Goal: Task Accomplishment & Management: Use online tool/utility

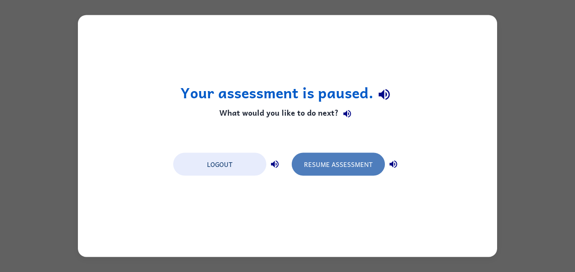
click at [341, 169] on button "Resume Assessment" at bounding box center [338, 164] width 93 height 23
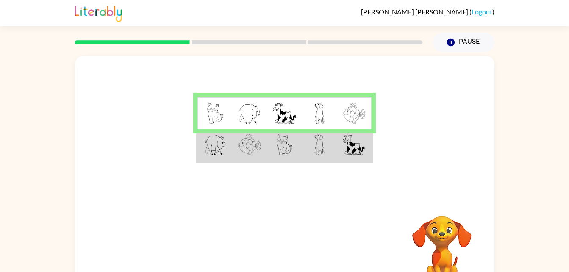
click at [332, 152] on td at bounding box center [319, 145] width 35 height 33
click at [331, 153] on td at bounding box center [319, 145] width 35 height 33
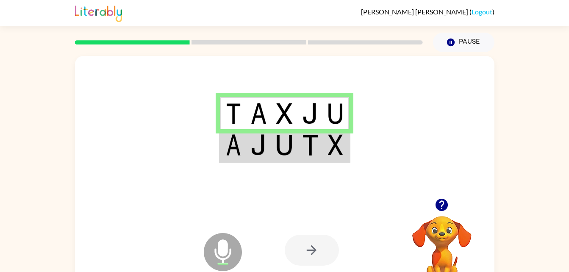
click at [306, 158] on td at bounding box center [310, 145] width 26 height 33
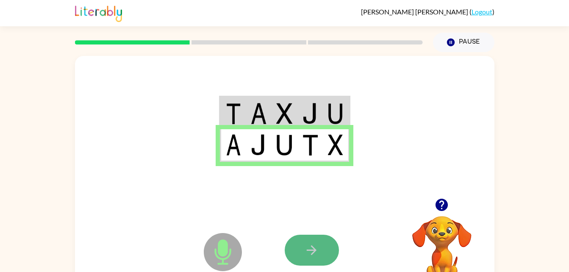
click at [310, 236] on button "button" at bounding box center [312, 250] width 54 height 31
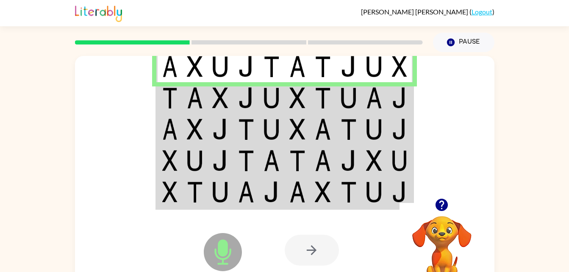
click at [272, 97] on img at bounding box center [271, 97] width 16 height 21
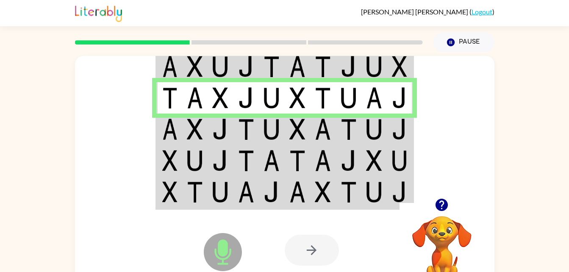
click at [208, 128] on td at bounding box center [221, 129] width 26 height 31
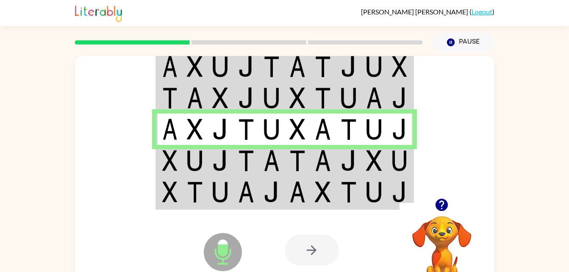
click at [174, 160] on img at bounding box center [169, 160] width 15 height 21
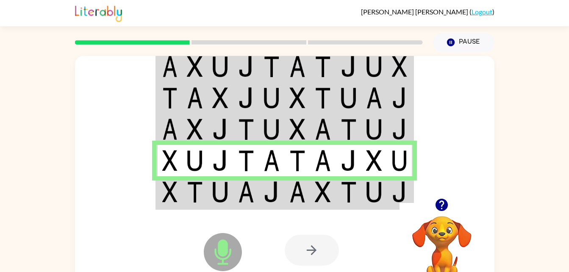
click at [227, 193] on img at bounding box center [220, 191] width 16 height 21
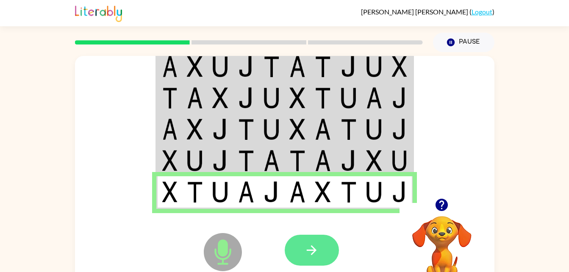
click at [330, 259] on button "button" at bounding box center [312, 250] width 54 height 31
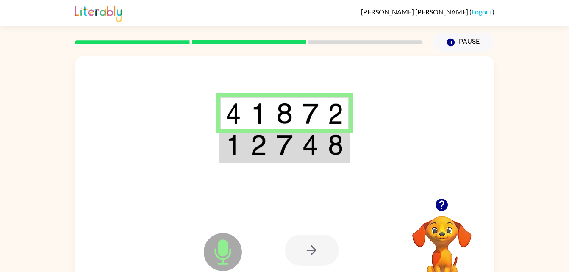
click at [237, 153] on img at bounding box center [233, 144] width 15 height 21
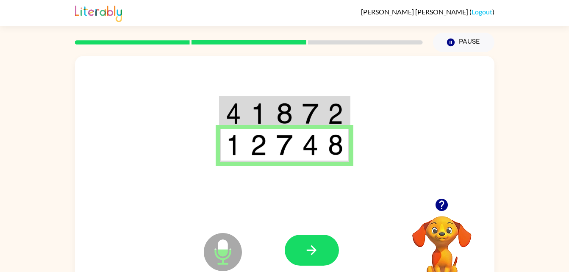
drag, startPoint x: 310, startPoint y: 244, endPoint x: 493, endPoint y: 188, distance: 191.5
click at [493, 188] on div at bounding box center [284, 127] width 419 height 142
click at [335, 248] on button "button" at bounding box center [312, 250] width 54 height 31
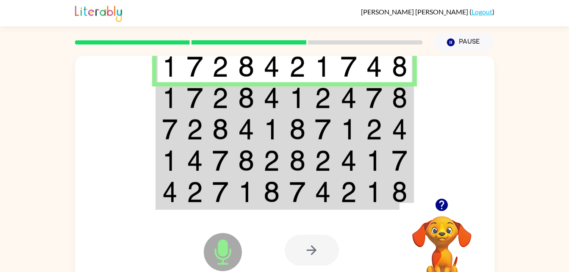
click at [191, 99] on img at bounding box center [195, 97] width 16 height 21
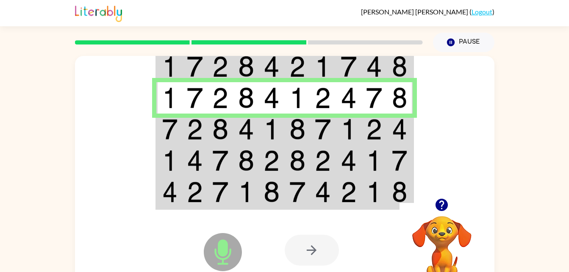
click at [176, 126] on img at bounding box center [169, 129] width 15 height 21
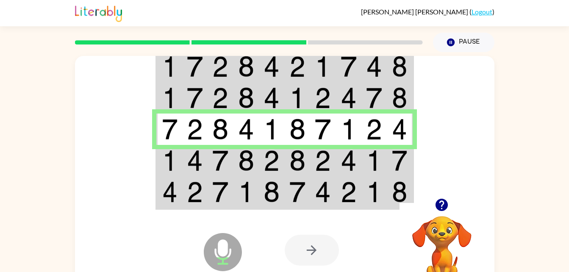
click at [173, 169] on img at bounding box center [169, 160] width 15 height 21
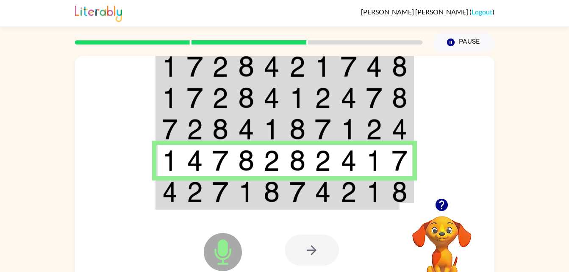
click at [174, 191] on img at bounding box center [169, 191] width 15 height 21
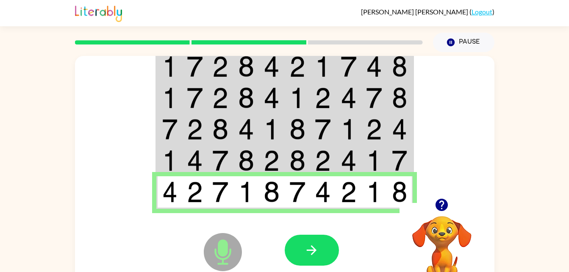
click at [401, 199] on div at bounding box center [441, 205] width 85 height 22
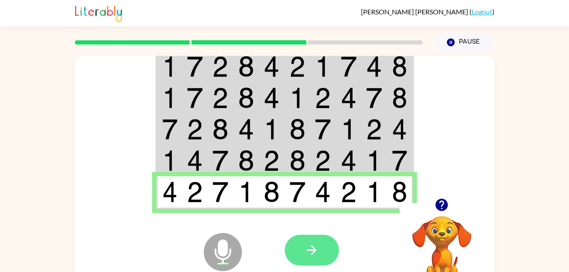
click at [307, 253] on icon "button" at bounding box center [311, 250] width 15 height 15
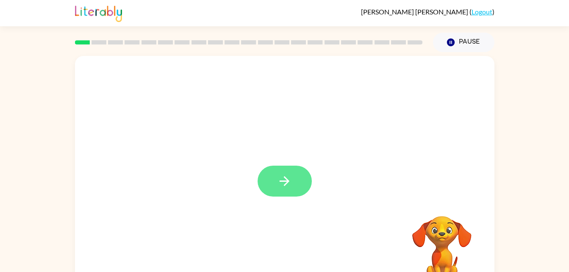
click at [282, 177] on icon "button" at bounding box center [284, 181] width 15 height 15
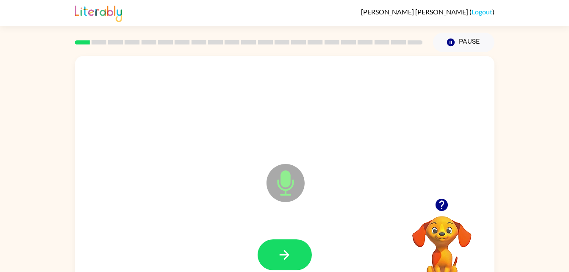
click at [443, 199] on icon "button" at bounding box center [441, 205] width 12 height 12
click at [431, 202] on button "button" at bounding box center [442, 205] width 22 height 22
click at [327, 212] on icon "Microphone The Microphone is here when it is your turn to talk" at bounding box center [327, 194] width 127 height 64
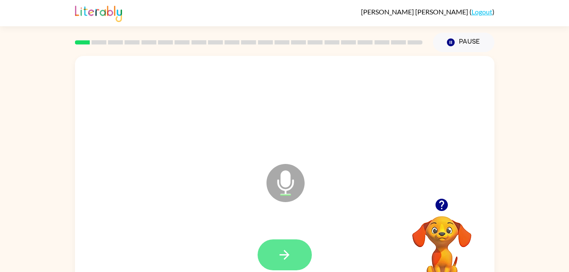
click at [305, 251] on button "button" at bounding box center [285, 254] width 54 height 31
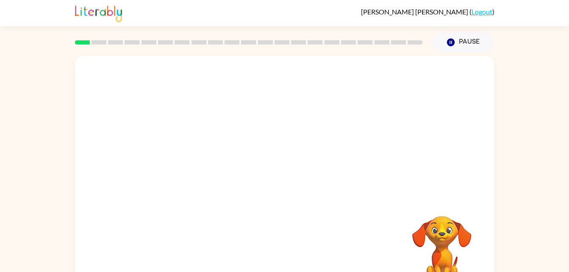
click at [305, 251] on div "Your browser must support playing .mp4 files to use Literably. Please try using…" at bounding box center [284, 177] width 419 height 242
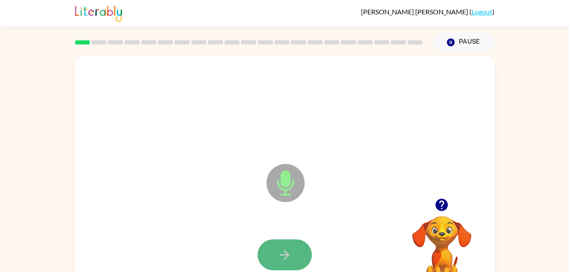
click at [300, 258] on button "button" at bounding box center [285, 254] width 54 height 31
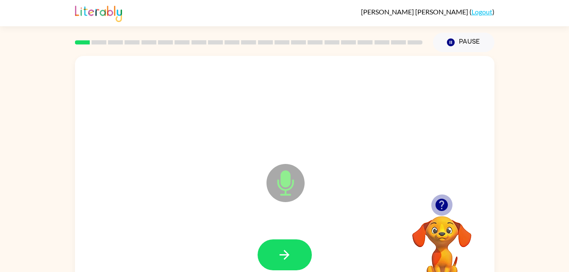
click at [442, 200] on icon "button" at bounding box center [441, 205] width 12 height 12
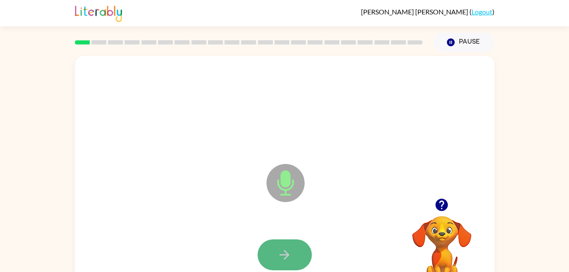
click at [297, 249] on button "button" at bounding box center [285, 254] width 54 height 31
drag, startPoint x: 297, startPoint y: 249, endPoint x: 286, endPoint y: 256, distance: 13.2
click at [286, 256] on icon "button" at bounding box center [284, 254] width 15 height 15
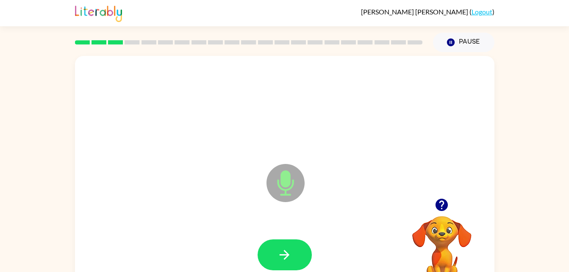
click at [286, 256] on icon "button" at bounding box center [284, 254] width 15 height 15
drag, startPoint x: 286, startPoint y: 256, endPoint x: 223, endPoint y: 244, distance: 64.6
click at [223, 244] on div at bounding box center [284, 254] width 402 height 69
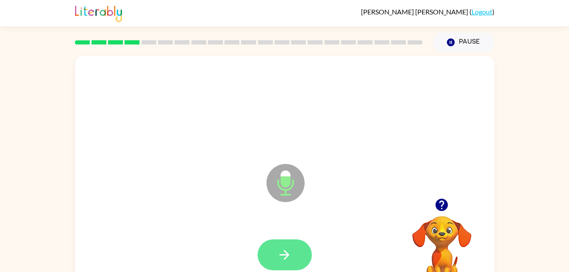
click at [290, 250] on icon "button" at bounding box center [284, 254] width 15 height 15
drag, startPoint x: 290, startPoint y: 250, endPoint x: 212, endPoint y: 214, distance: 85.3
click at [212, 214] on div "Microphone The Microphone is here when it is your turn to talk" at bounding box center [284, 177] width 419 height 242
click at [297, 263] on button "button" at bounding box center [285, 254] width 54 height 31
click at [300, 251] on button "button" at bounding box center [285, 254] width 54 height 31
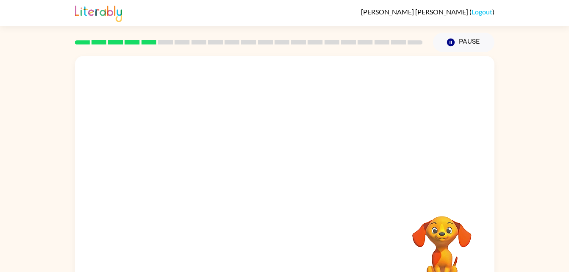
click at [447, 244] on video "Your browser must support playing .mp4 files to use Literably. Please try using…" at bounding box center [441, 245] width 85 height 85
click at [466, 39] on button "Pause Pause" at bounding box center [463, 42] width 61 height 19
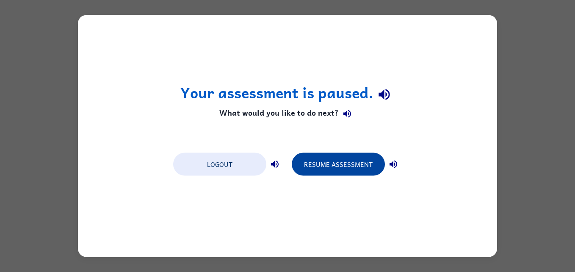
click at [360, 155] on button "Resume Assessment" at bounding box center [338, 164] width 93 height 23
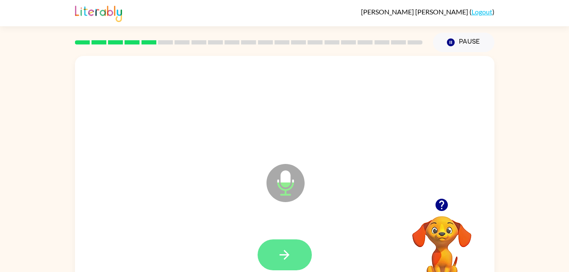
click at [290, 246] on button "button" at bounding box center [285, 254] width 54 height 31
click at [283, 252] on icon "button" at bounding box center [284, 254] width 15 height 15
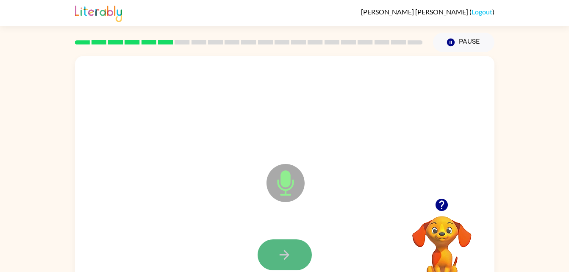
drag, startPoint x: 283, startPoint y: 252, endPoint x: 282, endPoint y: 258, distance: 6.5
click at [282, 258] on icon "button" at bounding box center [284, 254] width 15 height 15
click at [294, 254] on button "button" at bounding box center [285, 254] width 54 height 31
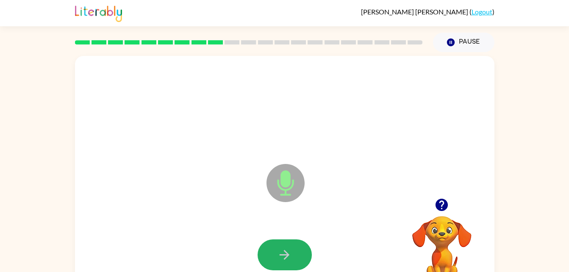
drag, startPoint x: 294, startPoint y: 254, endPoint x: 286, endPoint y: 257, distance: 8.0
click at [286, 257] on icon "button" at bounding box center [285, 255] width 10 height 10
drag, startPoint x: 286, startPoint y: 257, endPoint x: 278, endPoint y: 258, distance: 7.7
drag, startPoint x: 278, startPoint y: 258, endPoint x: 225, endPoint y: 245, distance: 54.4
click at [225, 245] on div at bounding box center [284, 254] width 402 height 69
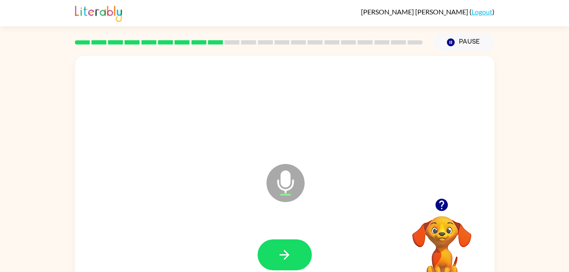
click at [310, 261] on div at bounding box center [285, 254] width 54 height 31
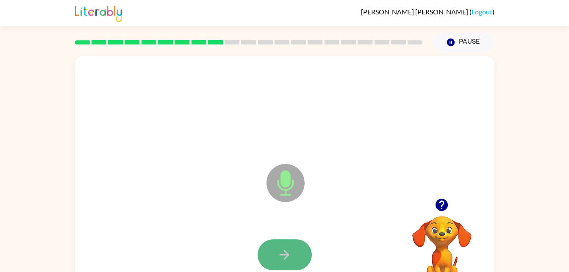
click at [288, 251] on icon "button" at bounding box center [284, 254] width 15 height 15
drag, startPoint x: 288, startPoint y: 251, endPoint x: 192, endPoint y: 160, distance: 132.1
click at [192, 160] on div "Microphone The Microphone is here when it is your turn to talk" at bounding box center [264, 162] width 362 height 30
click at [302, 262] on button "button" at bounding box center [285, 254] width 54 height 31
click at [438, 205] on icon "button" at bounding box center [441, 205] width 12 height 12
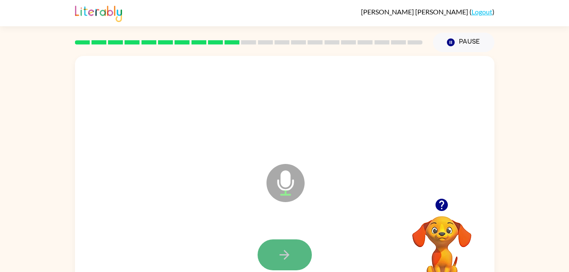
click at [280, 256] on icon "button" at bounding box center [284, 254] width 15 height 15
drag, startPoint x: 280, startPoint y: 256, endPoint x: 276, endPoint y: 260, distance: 6.0
click at [276, 260] on button "button" at bounding box center [285, 254] width 54 height 31
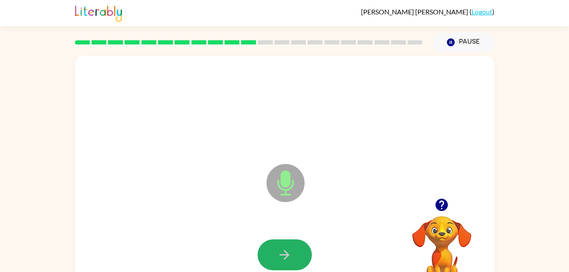
click at [276, 260] on button "button" at bounding box center [285, 254] width 54 height 31
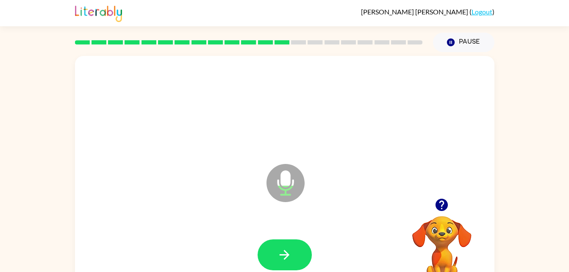
click at [276, 260] on button "button" at bounding box center [285, 254] width 54 height 31
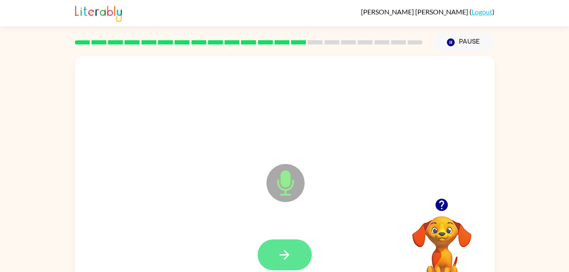
drag, startPoint x: 276, startPoint y: 260, endPoint x: 262, endPoint y: 255, distance: 14.9
click at [262, 255] on button "button" at bounding box center [285, 254] width 54 height 31
drag, startPoint x: 262, startPoint y: 255, endPoint x: 217, endPoint y: 218, distance: 58.7
click at [217, 218] on div "Microphone The Microphone is here when it is your turn to talk" at bounding box center [284, 177] width 419 height 242
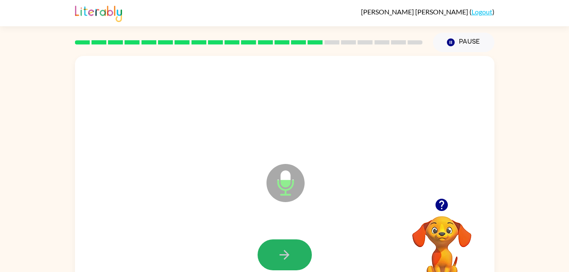
click at [282, 242] on button "button" at bounding box center [285, 254] width 54 height 31
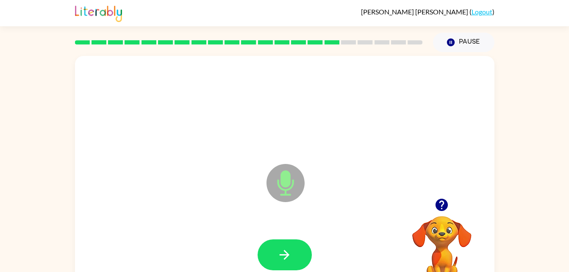
click at [282, 242] on button "button" at bounding box center [285, 254] width 54 height 31
drag, startPoint x: 282, startPoint y: 242, endPoint x: 279, endPoint y: 249, distance: 7.8
click at [279, 249] on icon "button" at bounding box center [284, 254] width 15 height 15
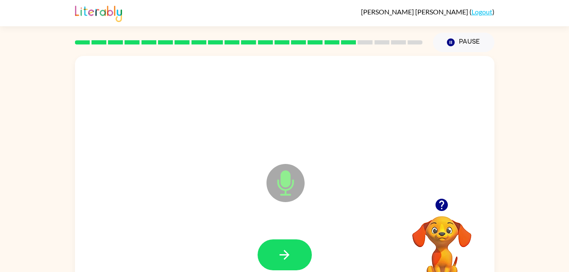
click at [440, 207] on icon "button" at bounding box center [441, 205] width 12 height 12
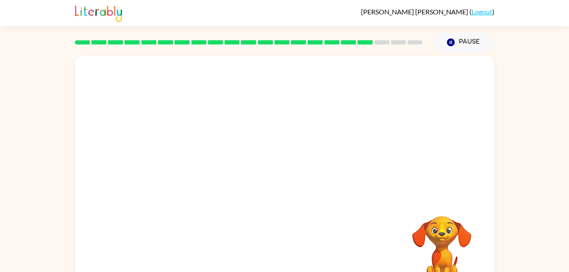
click at [294, 248] on div at bounding box center [284, 254] width 402 height 69
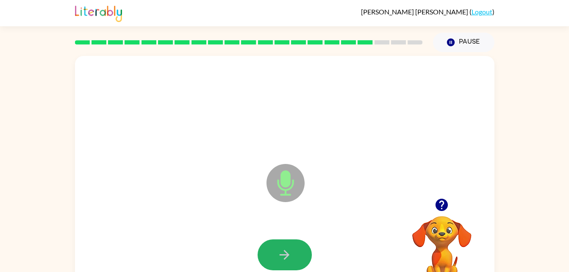
click at [294, 248] on button "button" at bounding box center [285, 254] width 54 height 31
drag, startPoint x: 294, startPoint y: 247, endPoint x: 271, endPoint y: 258, distance: 26.1
click at [271, 258] on button "button" at bounding box center [285, 254] width 54 height 31
drag, startPoint x: 271, startPoint y: 258, endPoint x: 265, endPoint y: 258, distance: 5.9
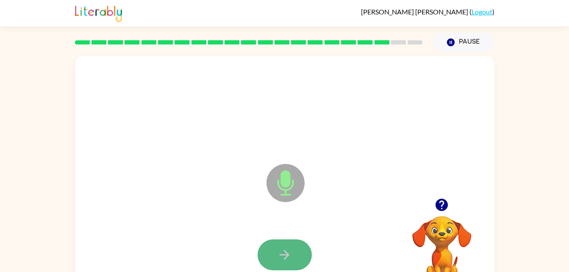
click at [265, 258] on button "button" at bounding box center [285, 254] width 54 height 31
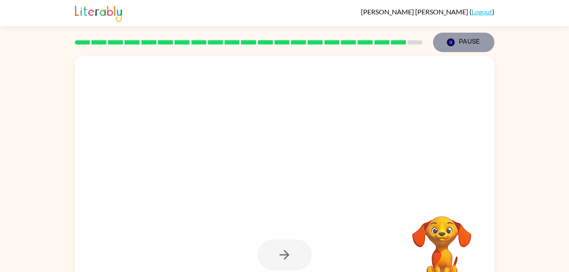
click at [463, 47] on button "Pause Pause" at bounding box center [463, 42] width 61 height 19
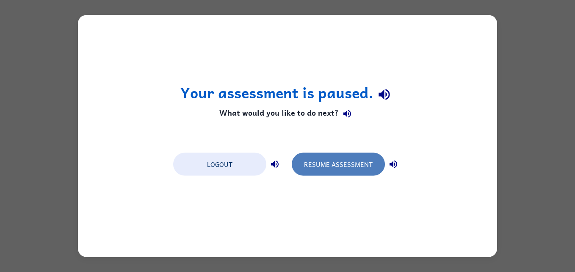
click at [352, 168] on button "Resume Assessment" at bounding box center [338, 164] width 93 height 23
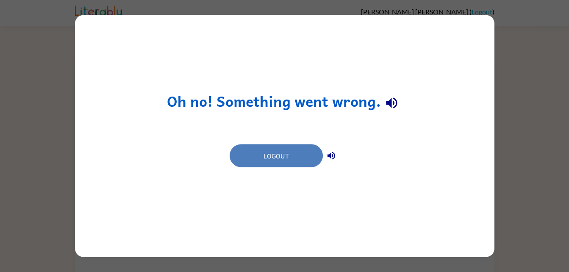
click at [312, 155] on button "Logout" at bounding box center [276, 155] width 93 height 23
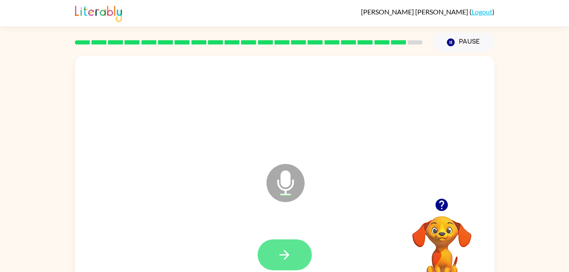
click at [269, 247] on button "button" at bounding box center [285, 254] width 54 height 31
